Goal: Entertainment & Leisure: Consume media (video, audio)

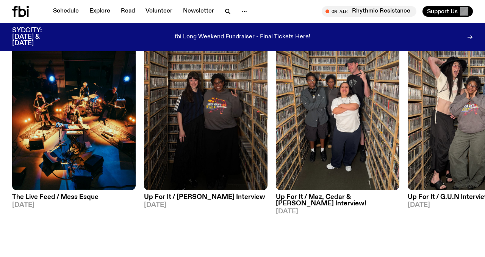
scroll to position [361, 0]
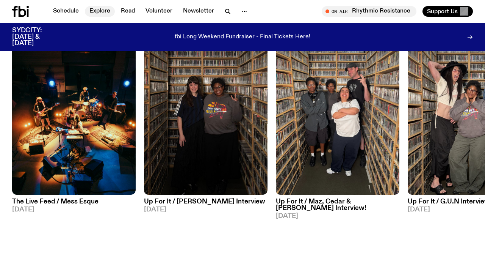
click at [99, 11] on link "Explore" at bounding box center [100, 11] width 30 height 11
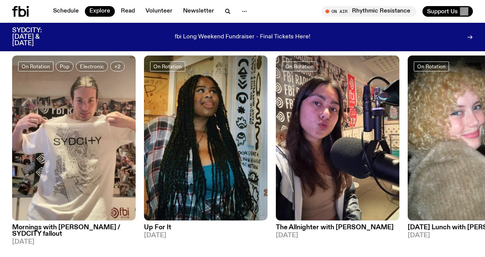
scroll to position [314, 0]
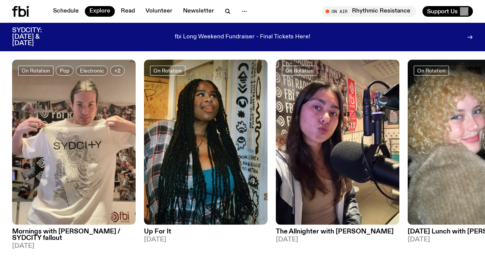
click at [55, 120] on img at bounding box center [74, 142] width 124 height 165
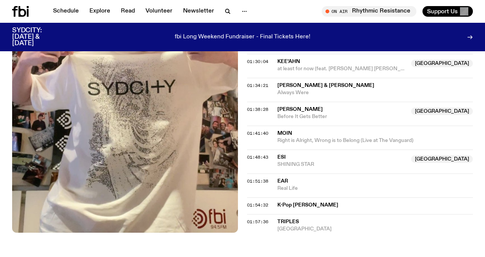
scroll to position [808, 0]
